Goal: Task Accomplishment & Management: Manage account settings

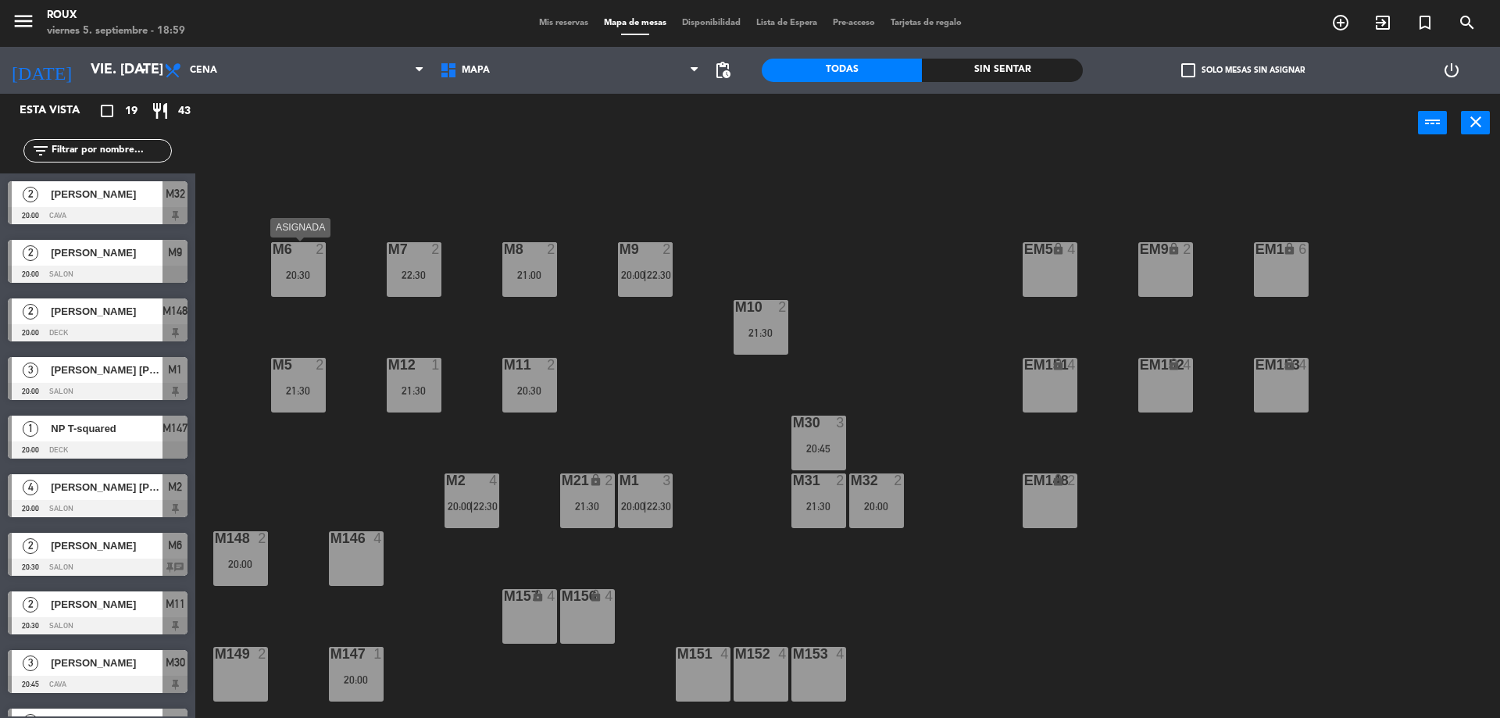
click at [273, 252] on div "M6" at bounding box center [273, 249] width 1 height 14
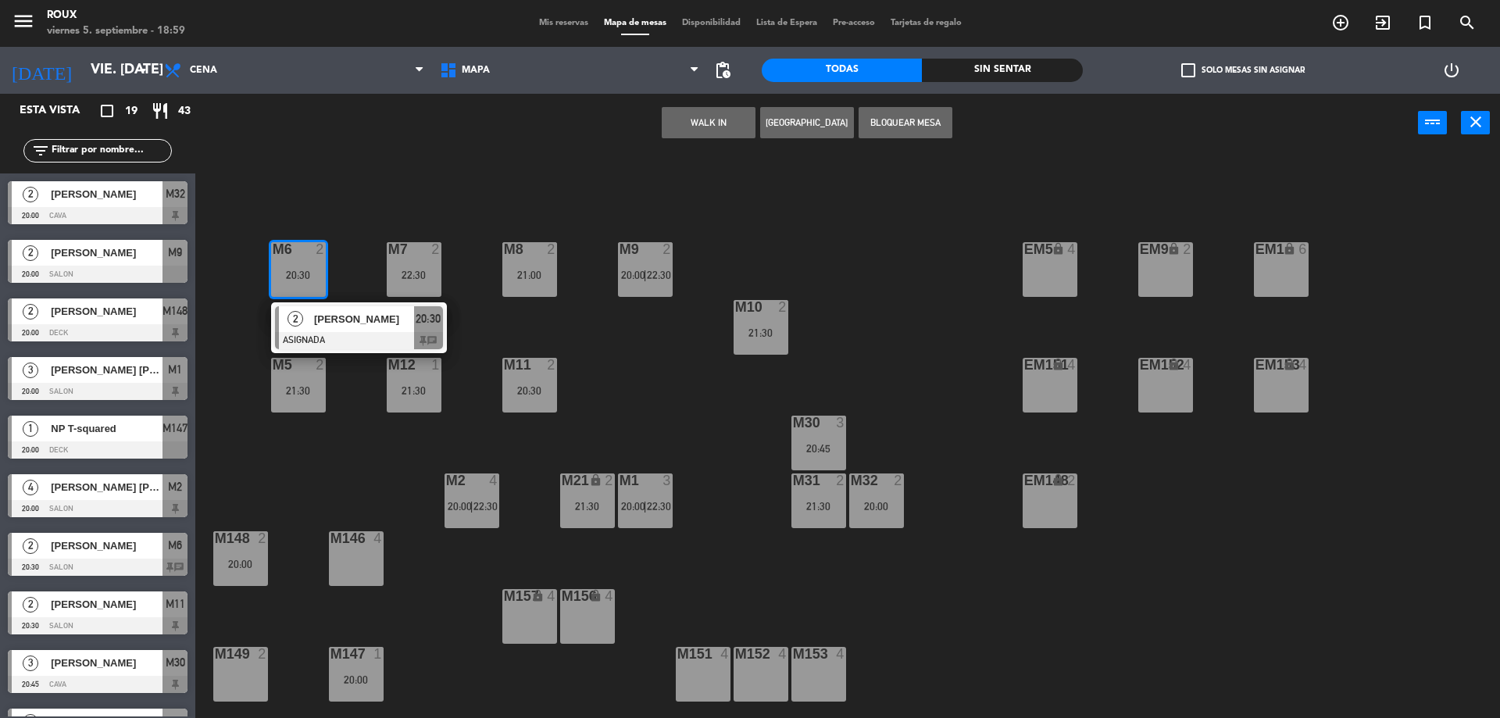
click at [288, 213] on div "M6 2 20:30 2 [PERSON_NAME] ASIGNADA 20:30 chat M7 2 22:30 M8 2 21:00 M9 2 20:00…" at bounding box center [855, 439] width 1290 height 566
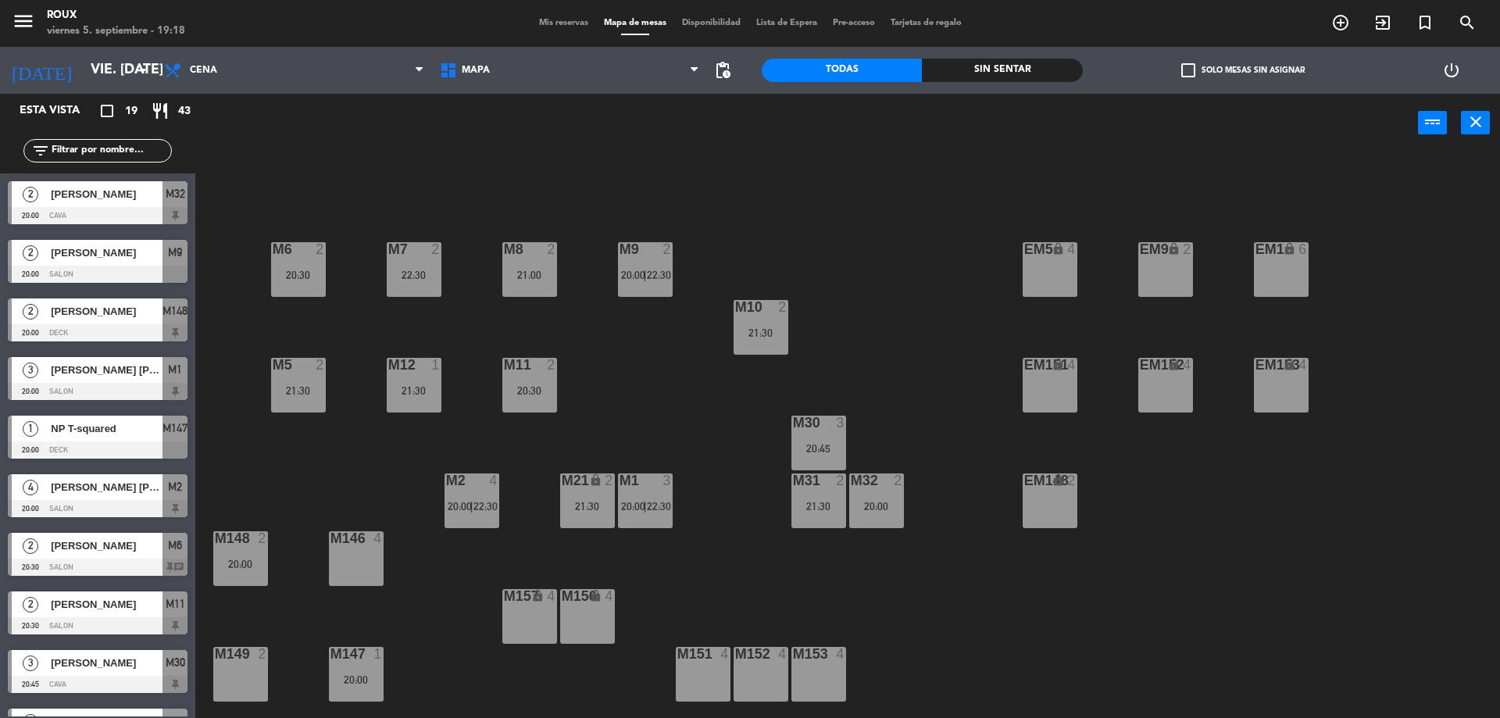
click at [556, 20] on span "Mis reservas" at bounding box center [563, 23] width 65 height 9
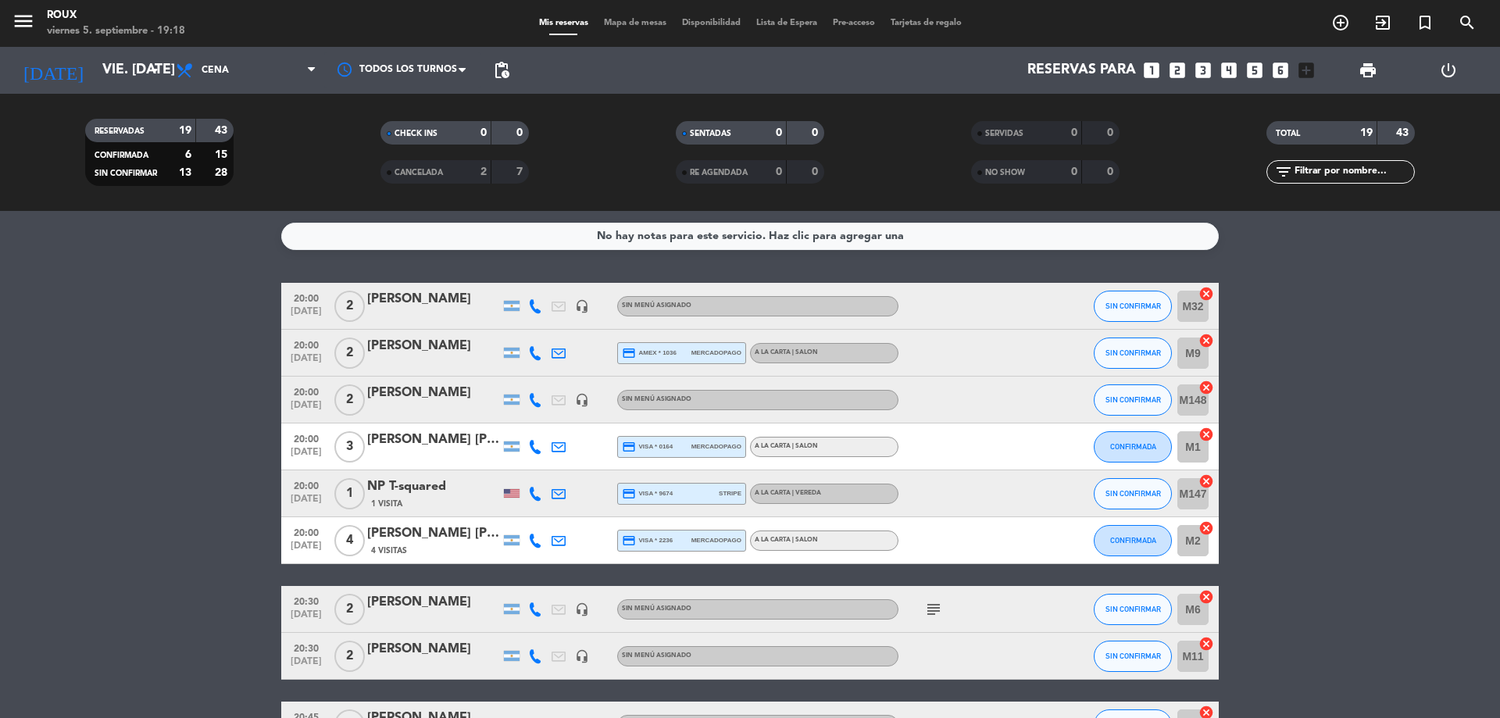
click at [521, 501] on div at bounding box center [511, 493] width 23 height 46
click at [516, 497] on div at bounding box center [512, 493] width 16 height 9
click at [452, 495] on div "NP T-squared 1 Visita" at bounding box center [433, 494] width 133 height 34
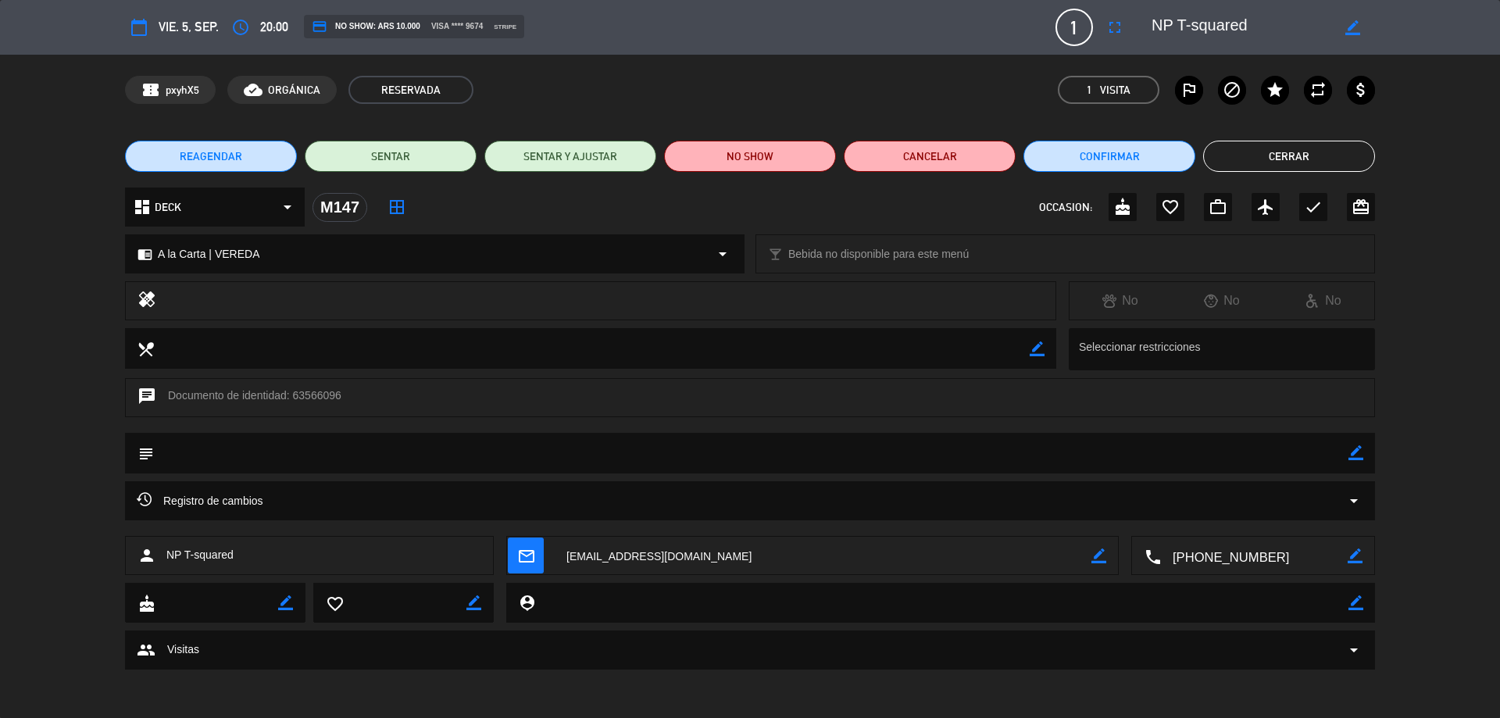
click at [1223, 163] on button "Cerrar" at bounding box center [1290, 156] width 172 height 31
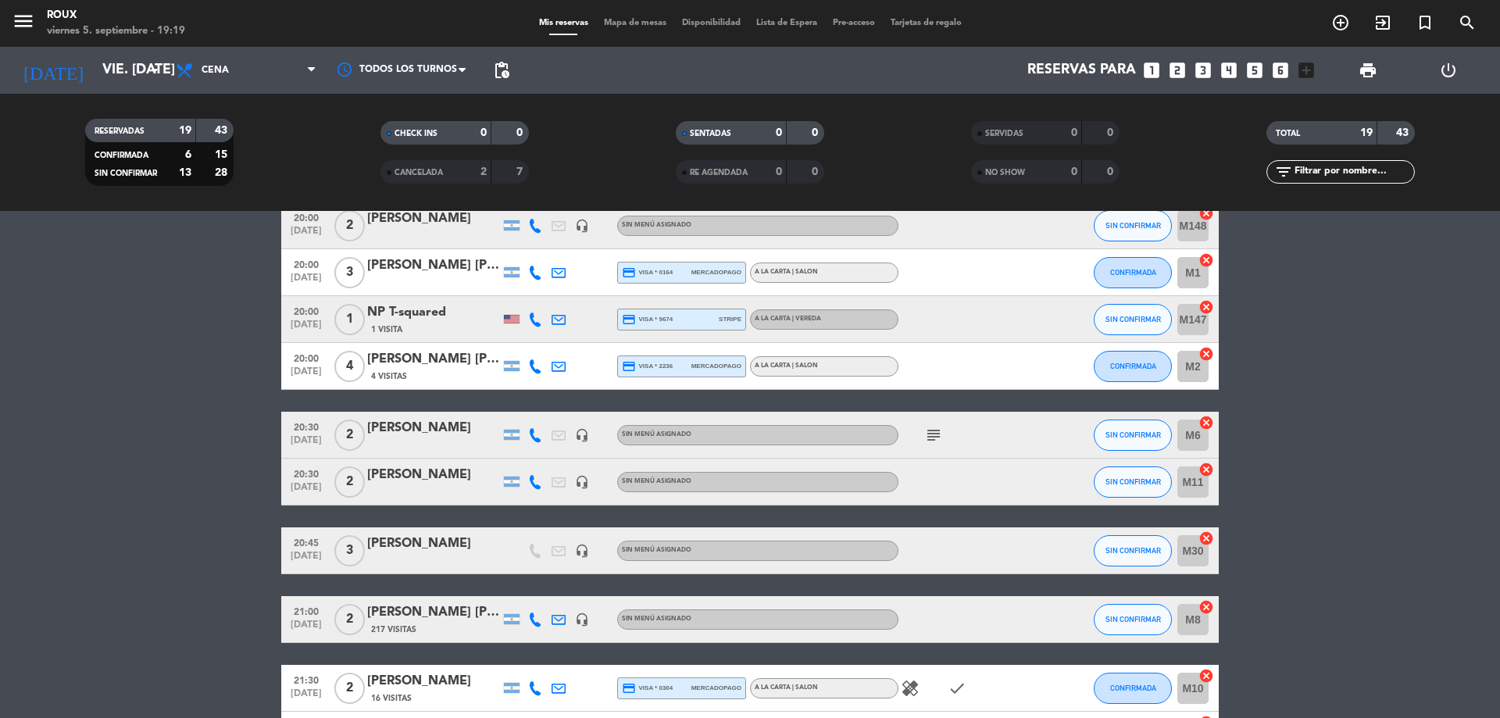
scroll to position [96, 0]
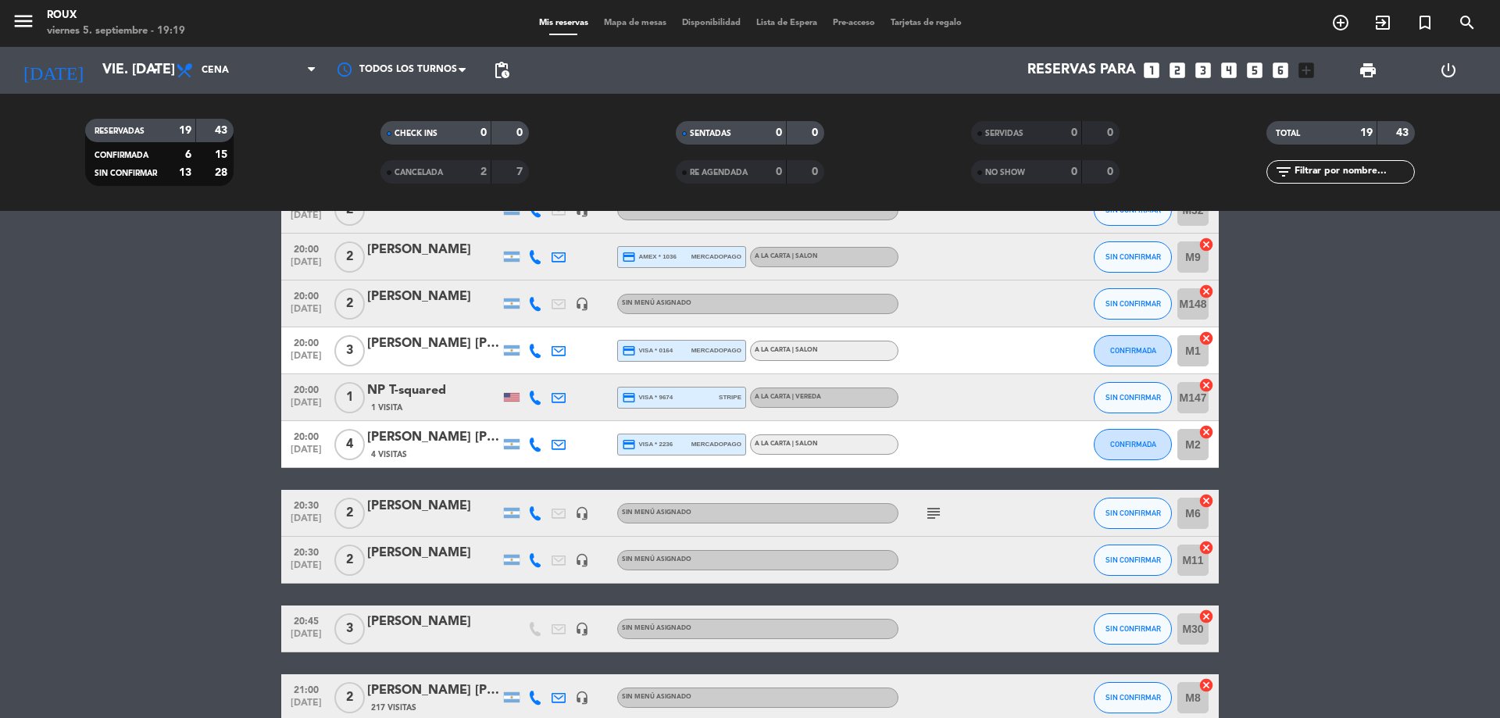
click at [410, 400] on div "NP T-squared" at bounding box center [433, 391] width 133 height 20
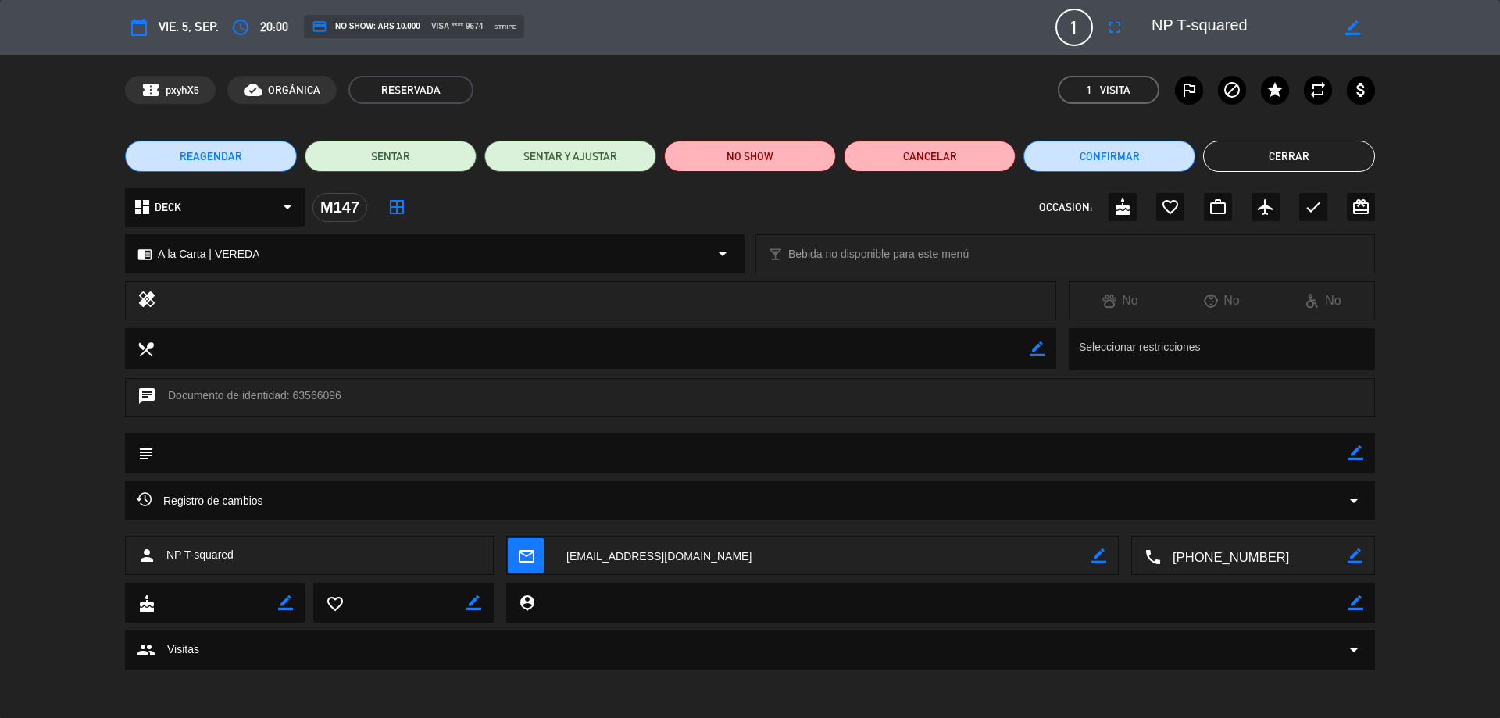
click at [1234, 141] on button "Cerrar" at bounding box center [1290, 156] width 172 height 31
